Goal: Task Accomplishment & Management: Complete application form

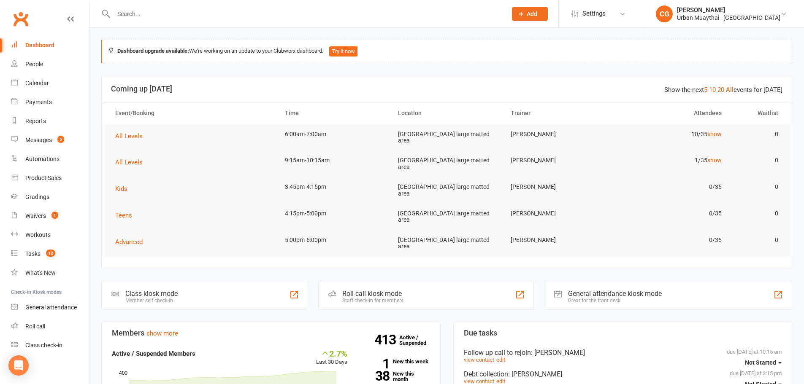
click at [193, 25] on div at bounding box center [300, 13] width 399 height 27
click at [148, 15] on input "text" at bounding box center [306, 14] width 390 height 12
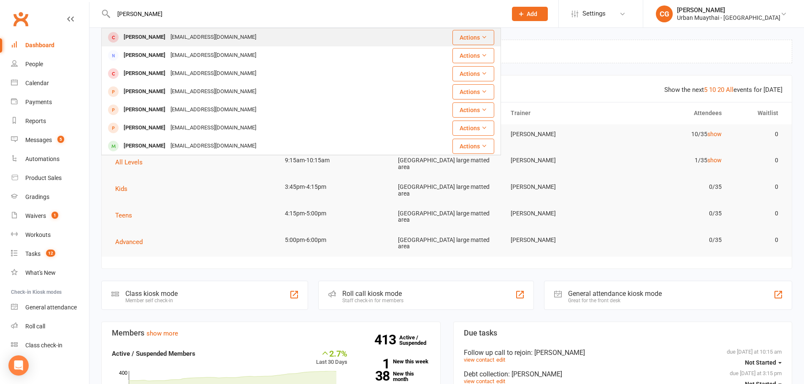
type input "[PERSON_NAME]"
click at [147, 42] on div "[PERSON_NAME]" at bounding box center [144, 37] width 47 height 12
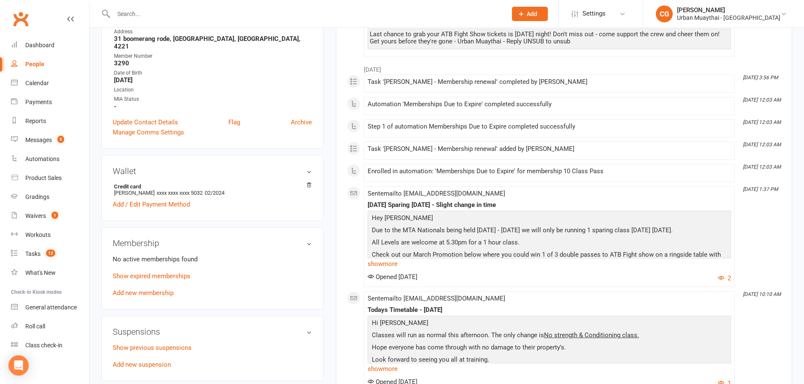
scroll to position [211, 0]
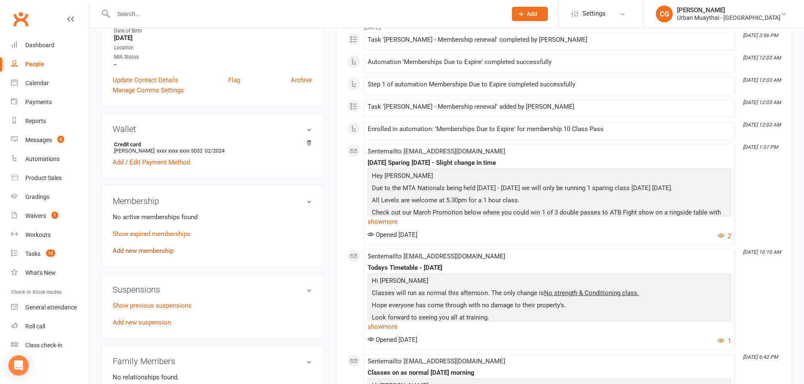
click at [137, 247] on link "Add new membership" at bounding box center [143, 251] width 61 height 8
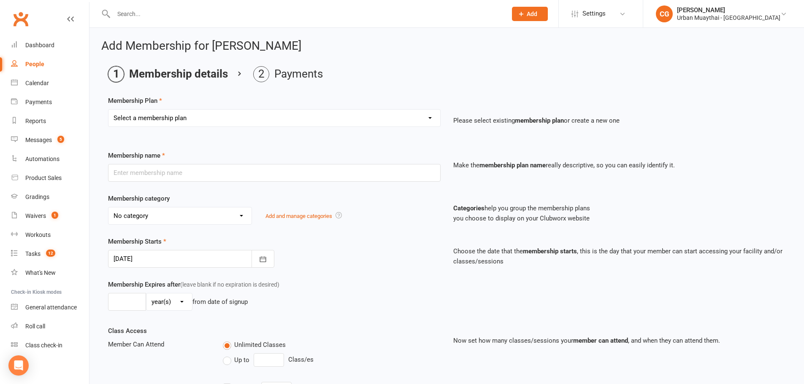
click at [204, 120] on select "Select a membership plan Create new Membership Plan Kickstarter Deposit Kicksta…" at bounding box center [274, 118] width 332 height 17
select select "21"
click at [108, 110] on select "Select a membership plan Create new Membership Plan Kickstarter Deposit Kicksta…" at bounding box center [274, 118] width 332 height 17
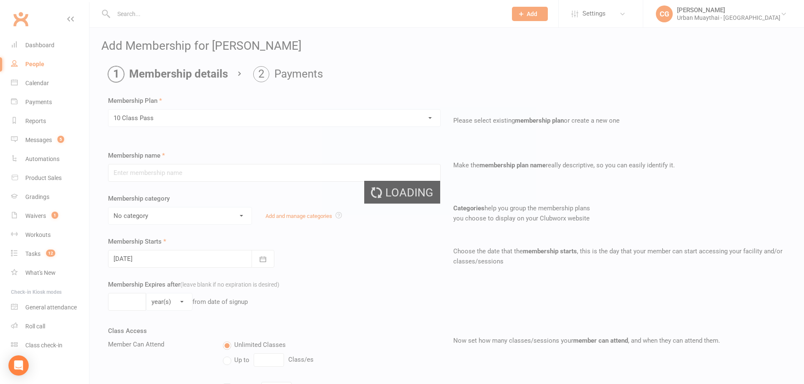
type input "10 Class Pass"
select select "2"
type input "6"
select select "2"
type input "10"
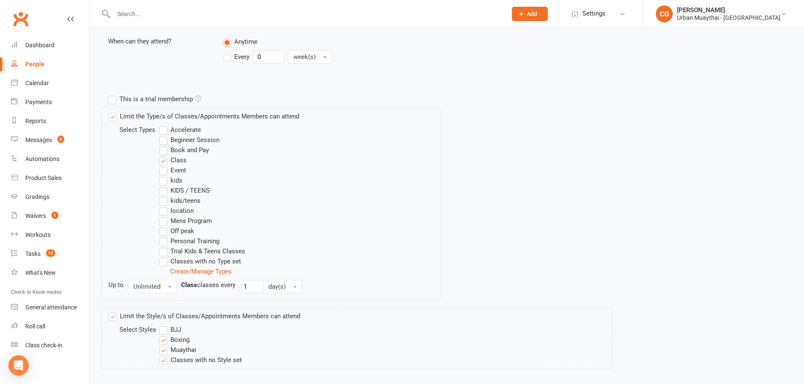
scroll to position [393, 0]
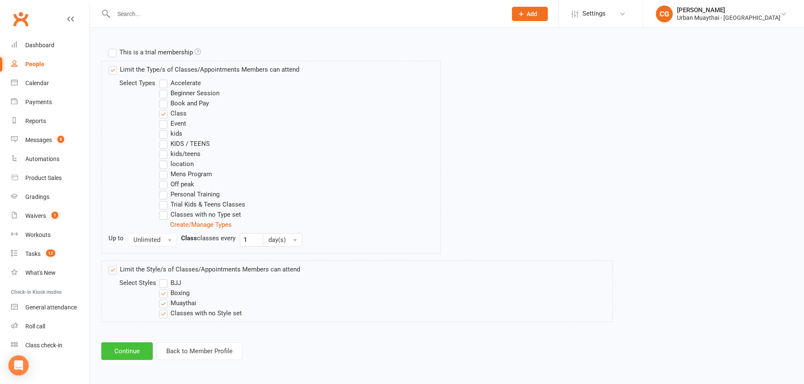
click at [140, 349] on button "Continue" at bounding box center [126, 352] width 51 height 18
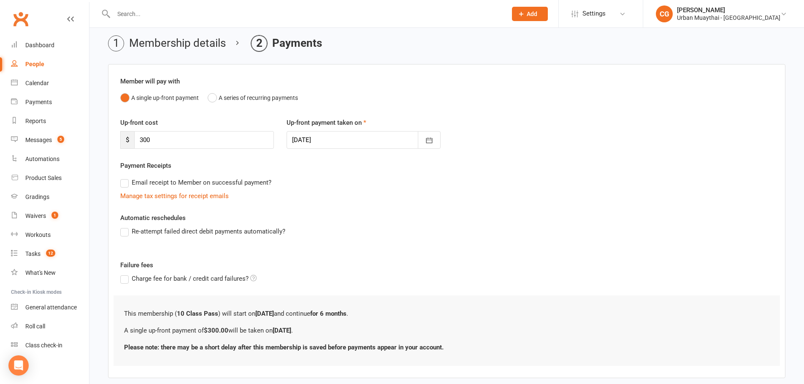
scroll to position [0, 0]
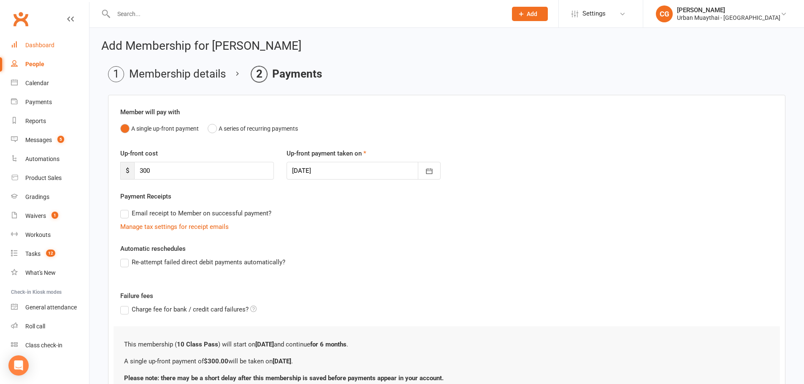
click at [32, 46] on div "Dashboard" at bounding box center [39, 45] width 29 height 7
